Goal: Transaction & Acquisition: Purchase product/service

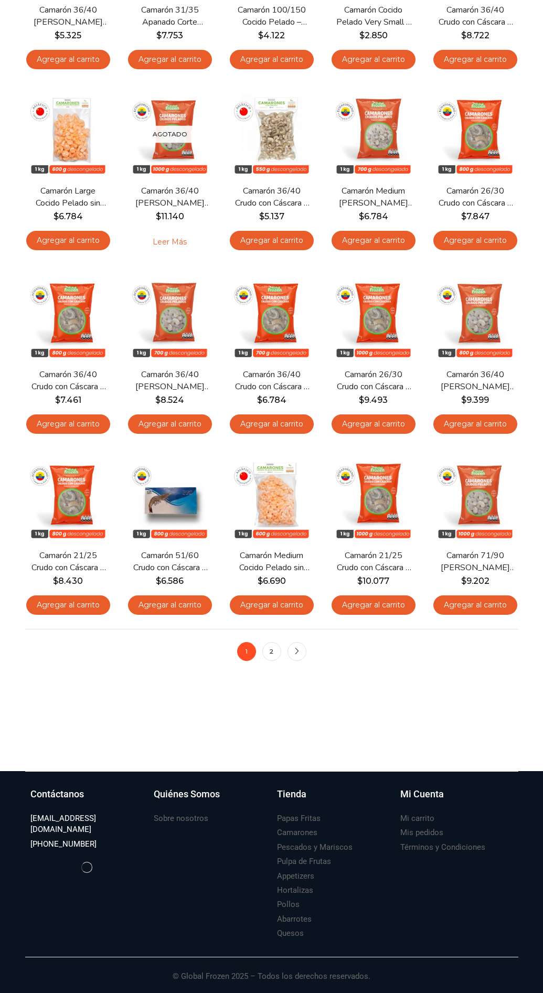
scroll to position [7391, 0]
